Goal: Information Seeking & Learning: Check status

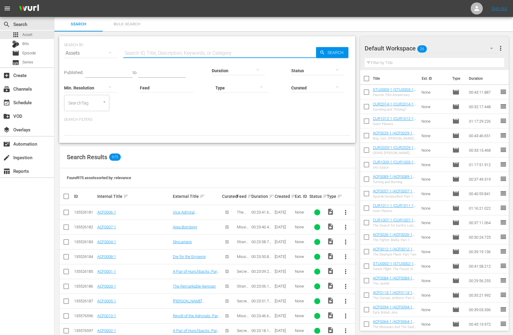
click at [136, 51] on input "text" at bounding box center [219, 53] width 193 height 14
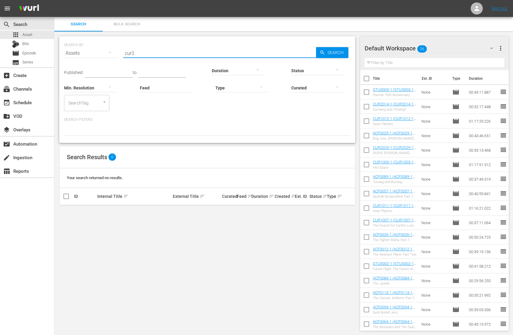
type input "cur3"
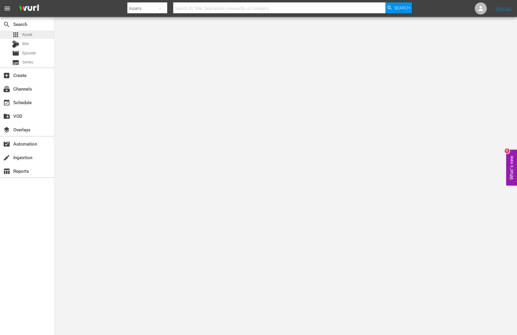
click at [30, 34] on span "Asset" at bounding box center [27, 35] width 10 height 6
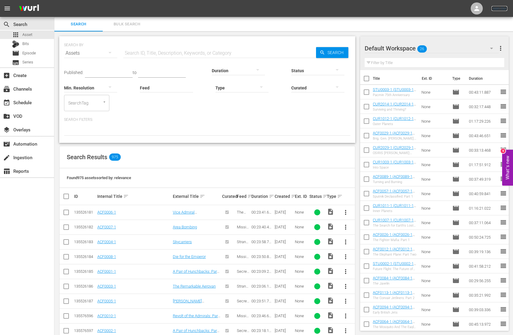
click at [501, 7] on link "Sign Out" at bounding box center [499, 8] width 16 height 5
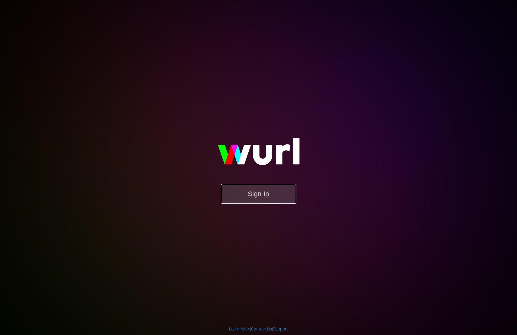
click at [265, 188] on button "Sign In" at bounding box center [258, 194] width 75 height 20
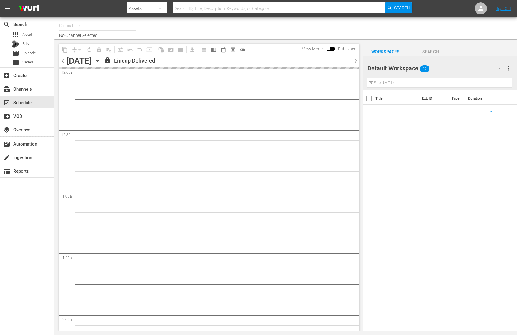
type input "AIR & SPACE (1684)"
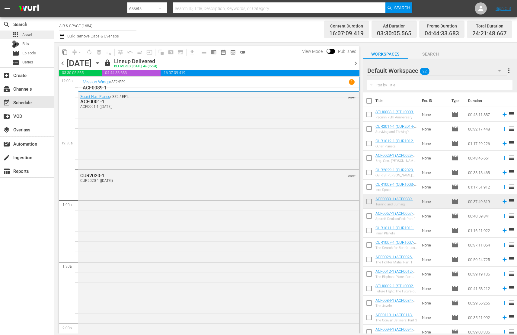
click at [30, 37] on span "Asset" at bounding box center [27, 35] width 10 height 6
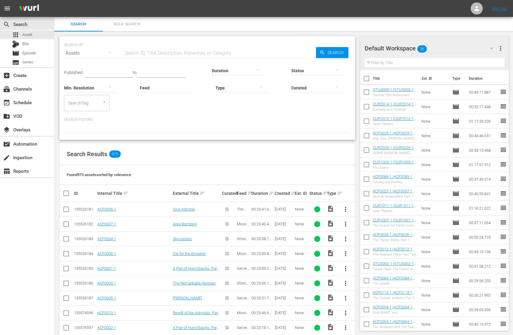
click at [139, 55] on input "text" at bounding box center [219, 53] width 193 height 14
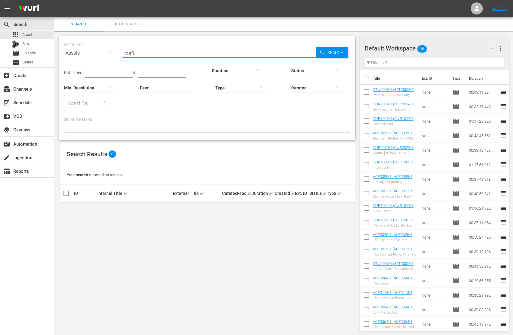
type input "cur3"
click at [335, 70] on icon "button" at bounding box center [336, 69] width 7 height 7
click at [324, 77] on div "IN_PROGRESS" at bounding box center [317, 80] width 53 height 10
drag, startPoint x: 135, startPoint y: 52, endPoint x: 112, endPoint y: 53, distance: 23.0
click at [112, 53] on div "SEARCH BY Search By Assets Search ID, Title, Description, Keywords, or Category…" at bounding box center [207, 50] width 286 height 22
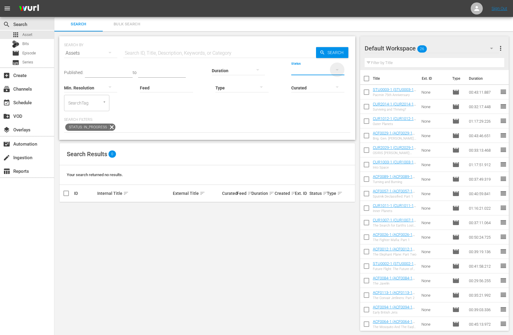
click at [337, 69] on icon "button" at bounding box center [336, 70] width 3 height 2
click at [323, 88] on div "ERROR" at bounding box center [317, 89] width 53 height 10
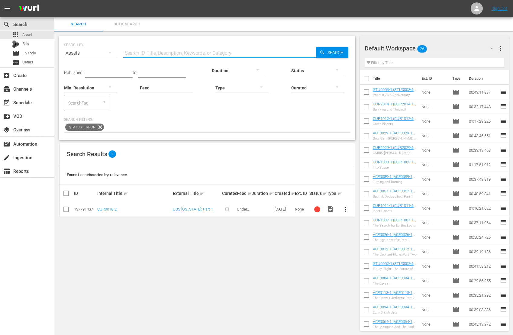
click at [129, 52] on input "text" at bounding box center [219, 53] width 193 height 14
click at [32, 35] on span "Asset" at bounding box center [27, 35] width 10 height 6
click at [336, 70] on icon "button" at bounding box center [336, 69] width 7 height 7
click at [320, 70] on div "INGESTED" at bounding box center [317, 70] width 53 height 10
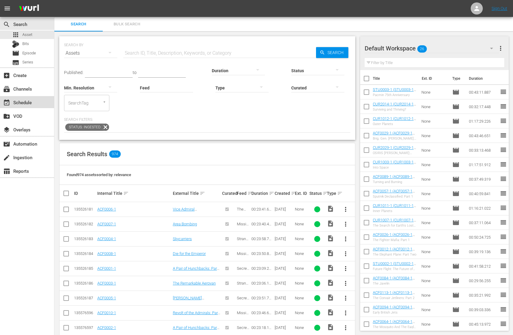
click at [25, 100] on div "event_available Schedule" at bounding box center [17, 101] width 34 height 5
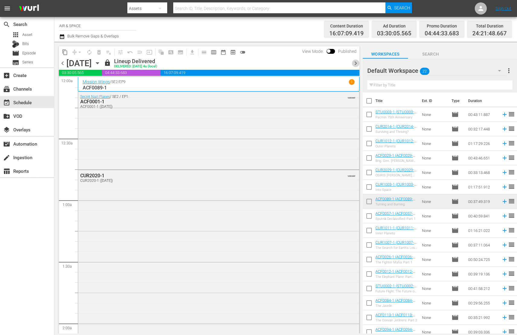
click at [356, 63] on span "chevron_right" at bounding box center [356, 63] width 8 height 8
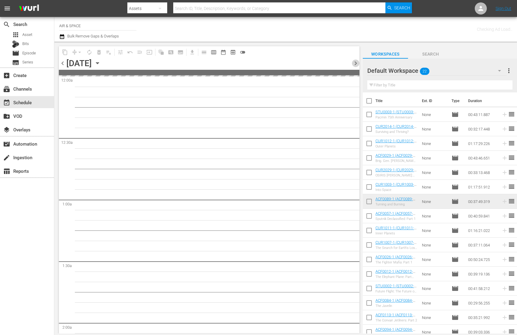
click at [356, 63] on span "chevron_right" at bounding box center [356, 63] width 8 height 8
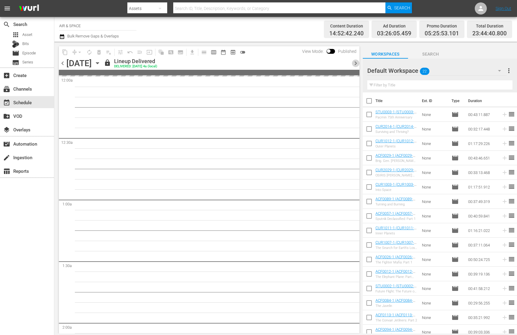
click at [356, 63] on span "chevron_right" at bounding box center [356, 63] width 8 height 8
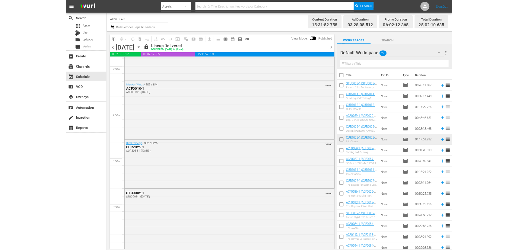
scroll to position [327, 0]
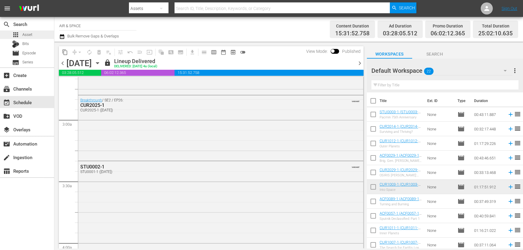
click at [27, 35] on span "Asset" at bounding box center [27, 35] width 10 height 6
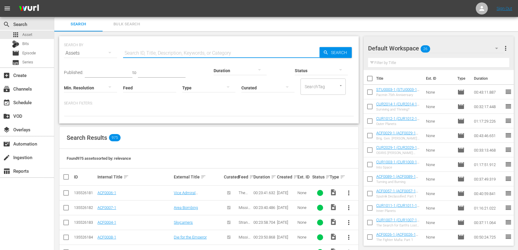
click at [132, 54] on input "text" at bounding box center [221, 53] width 197 height 14
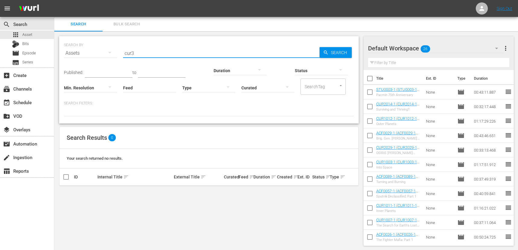
type input "cur3"
click at [120, 177] on div "Internal Title sort" at bounding box center [135, 176] width 75 height 7
click at [110, 178] on div "Internal Title sort" at bounding box center [135, 176] width 75 height 7
click at [66, 178] on input "checkbox" at bounding box center [68, 176] width 12 height 7
checkbox input "true"
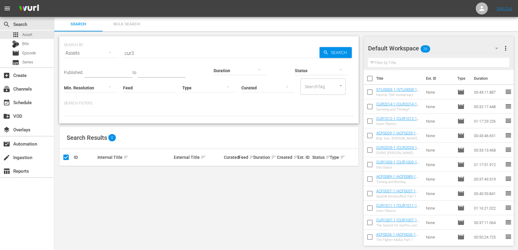
click at [119, 157] on div "Internal Title sort" at bounding box center [135, 157] width 75 height 7
click at [67, 158] on input "checkbox" at bounding box center [68, 157] width 12 height 7
checkbox input "false"
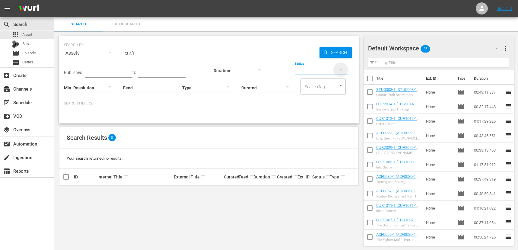
click at [342, 68] on icon "button" at bounding box center [340, 69] width 7 height 7
click at [328, 79] on div "IN_PROGRESS" at bounding box center [321, 80] width 53 height 10
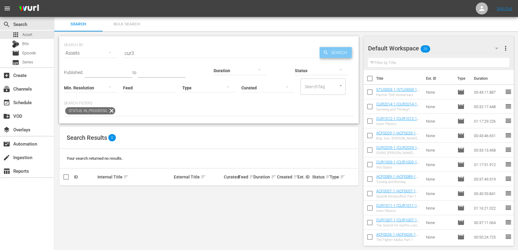
click at [337, 51] on span "Search" at bounding box center [340, 52] width 23 height 11
click at [338, 51] on span "Search" at bounding box center [340, 52] width 23 height 11
click at [342, 69] on icon "button" at bounding box center [340, 69] width 7 height 7
click at [321, 69] on div "INGESTED" at bounding box center [321, 70] width 53 height 10
click at [341, 53] on span "Search" at bounding box center [340, 52] width 23 height 11
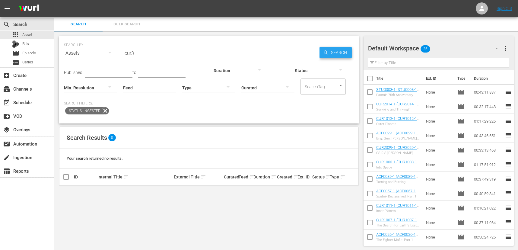
click at [341, 53] on span "Search" at bounding box center [340, 52] width 23 height 11
click at [338, 68] on icon "button" at bounding box center [340, 69] width 7 height 7
click at [323, 88] on div "ERROR" at bounding box center [321, 89] width 53 height 10
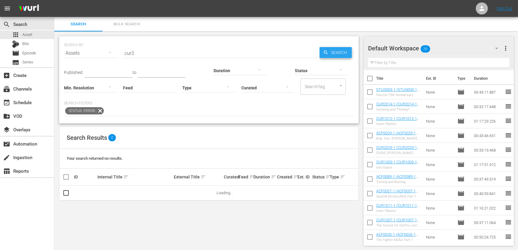
click at [338, 53] on span "Search" at bounding box center [340, 52] width 23 height 11
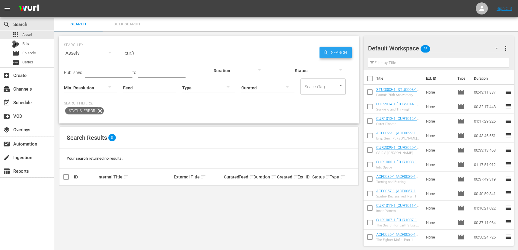
click at [338, 53] on span "Search" at bounding box center [340, 52] width 23 height 11
click at [31, 34] on span "Asset" at bounding box center [27, 35] width 10 height 6
